Goal: Book appointment/travel/reservation

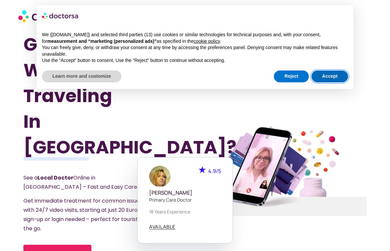
click at [321, 74] on button "Accept" at bounding box center [329, 77] width 37 height 12
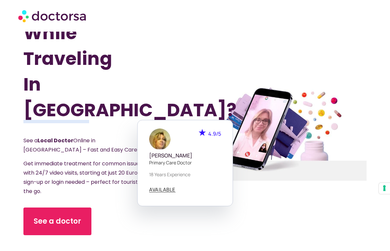
scroll to position [38, 0]
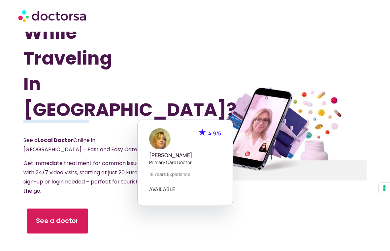
click at [78, 209] on link "See a doctor" at bounding box center [57, 221] width 61 height 25
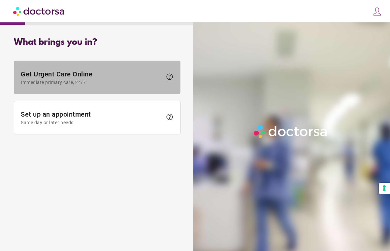
click at [129, 79] on span "Get Urgent Care Online Immediate primary care, 24/7" at bounding box center [91, 77] width 141 height 15
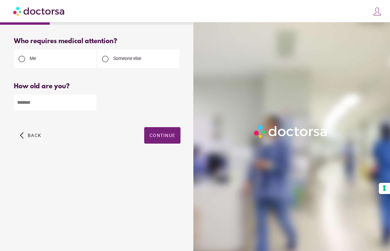
click at [115, 59] on span "Someone else" at bounding box center [127, 58] width 28 height 5
click at [44, 101] on input "number" at bounding box center [55, 103] width 82 height 16
type input "**"
click at [161, 132] on span "button" at bounding box center [162, 135] width 36 height 16
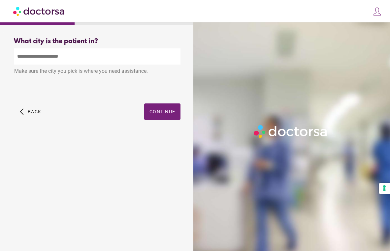
click at [63, 55] on input "text" at bounding box center [97, 56] width 166 height 16
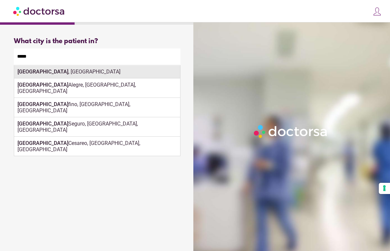
click at [44, 71] on div "Porto , Portugal" at bounding box center [97, 71] width 166 height 13
type input "**********"
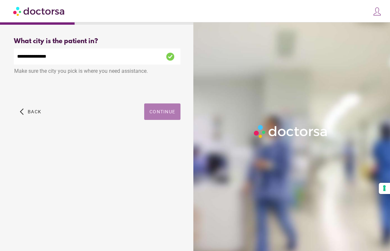
click at [160, 110] on span "Continue" at bounding box center [162, 111] width 26 height 5
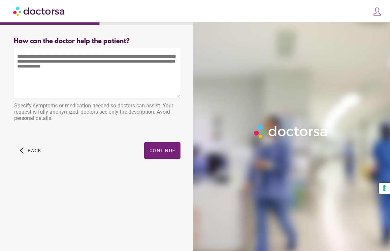
click at [42, 12] on img at bounding box center [39, 11] width 52 height 15
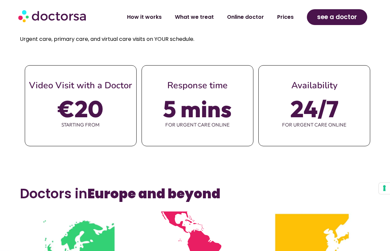
scroll to position [291, 0]
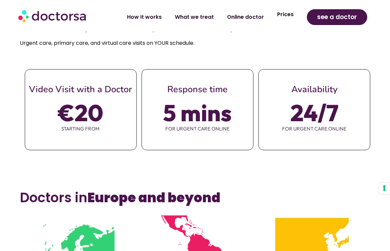
click at [285, 16] on link "Prices" at bounding box center [285, 14] width 30 height 15
